Goal: Ask a question

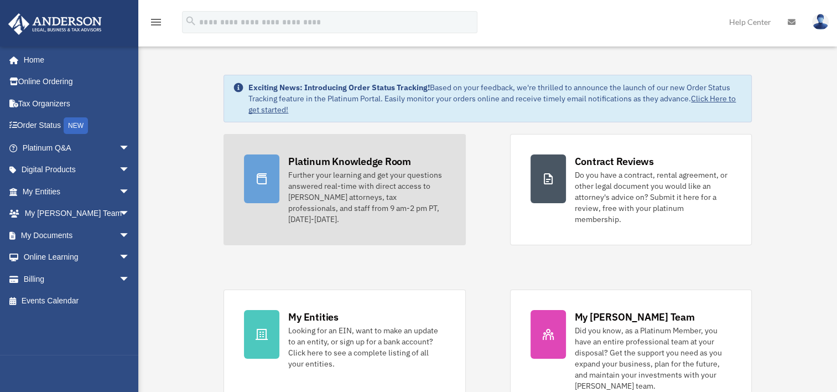
click at [332, 162] on div "Platinum Knowledge Room" at bounding box center [349, 161] width 123 height 14
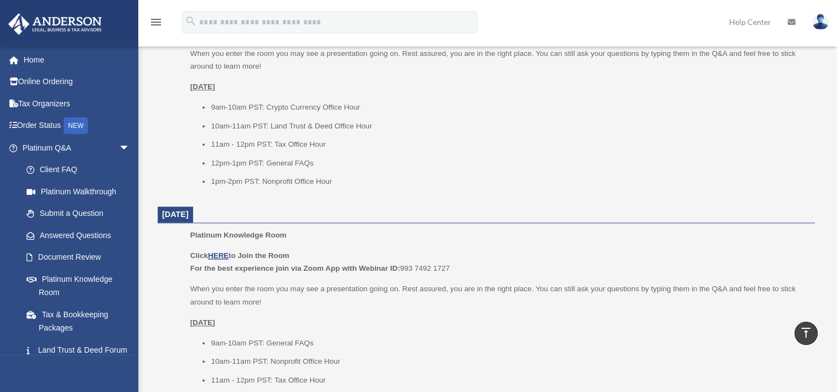
scroll to position [1106, 0]
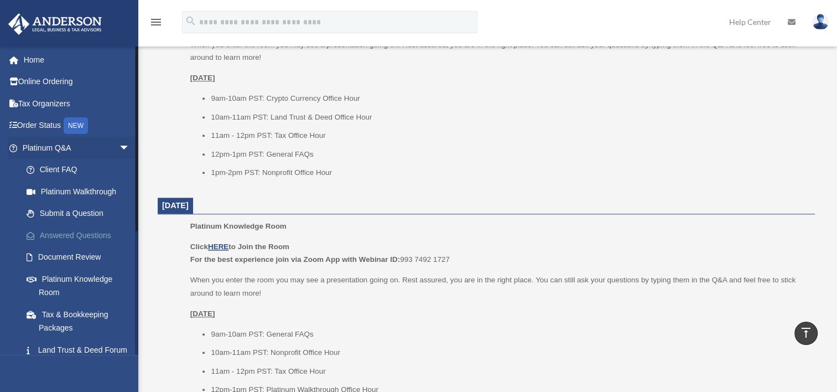
click at [85, 236] on link "Answered Questions" at bounding box center [80, 235] width 131 height 22
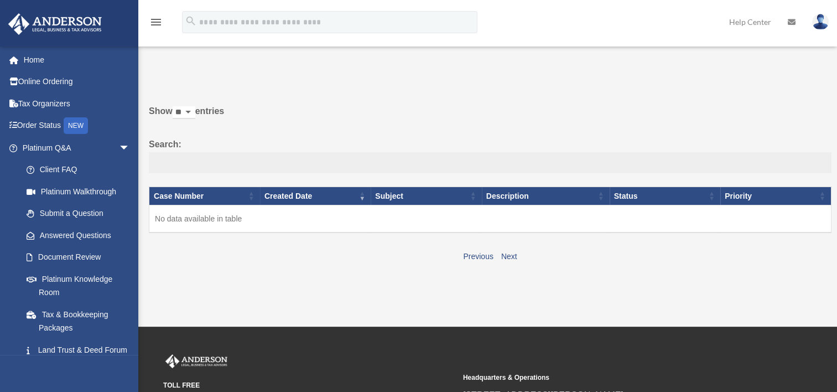
click at [163, 166] on input "Search:" at bounding box center [490, 162] width 683 height 21
click at [506, 255] on link "Next" at bounding box center [509, 256] width 16 height 9
click at [94, 215] on link "Submit a Question" at bounding box center [80, 213] width 131 height 22
click at [57, 216] on link "Submit a Question" at bounding box center [80, 213] width 131 height 22
